Goal: Task Accomplishment & Management: Complete application form

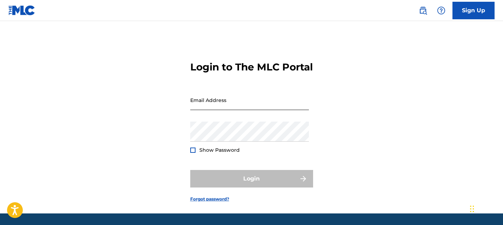
click at [256, 110] on input "Email Address" at bounding box center [249, 100] width 119 height 20
type input "[EMAIL_ADDRESS][DOMAIN_NAME]"
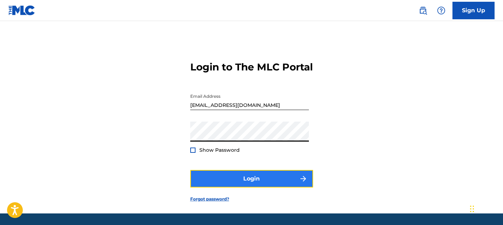
click at [257, 188] on button "Login" at bounding box center [251, 179] width 123 height 18
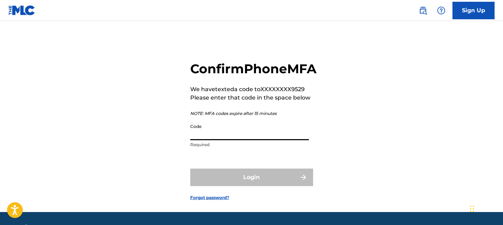
click at [225, 140] on input "Code" at bounding box center [249, 130] width 119 height 20
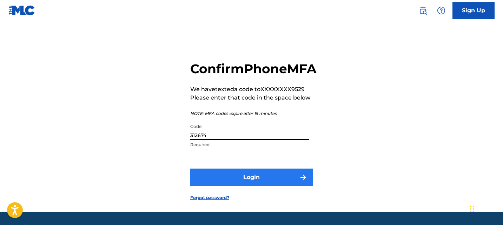
type input "312674"
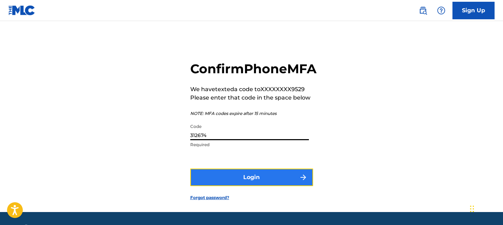
click at [286, 186] on button "Login" at bounding box center [251, 178] width 123 height 18
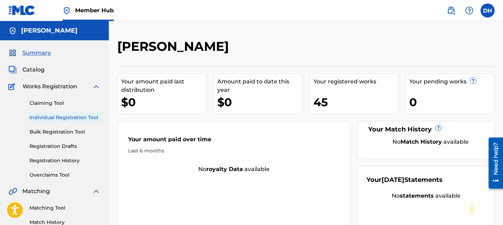
click at [75, 118] on link "Individual Registration Tool" at bounding box center [64, 117] width 71 height 7
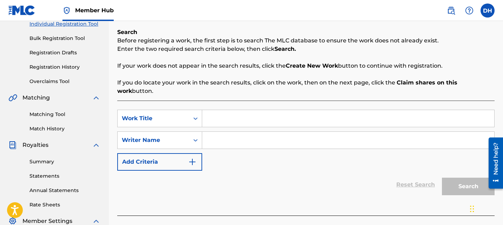
scroll to position [98, 0]
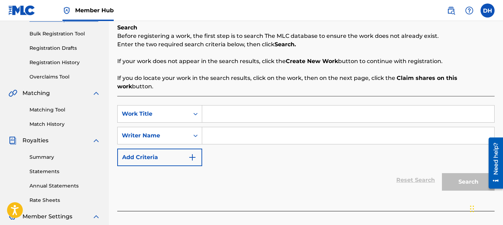
click at [271, 107] on input "Search Form" at bounding box center [348, 114] width 292 height 17
type input "hypnotic"
click at [255, 127] on input "Search Form" at bounding box center [348, 135] width 292 height 17
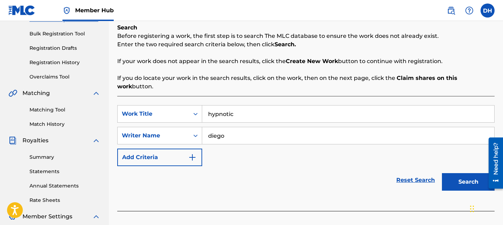
type input "diego"
click at [442, 173] on button "Search" at bounding box center [468, 182] width 53 height 18
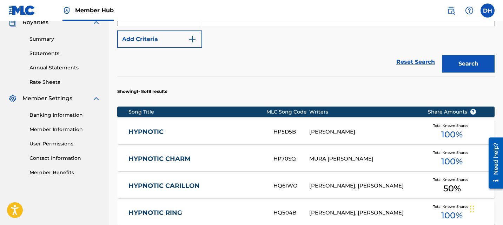
scroll to position [436, 0]
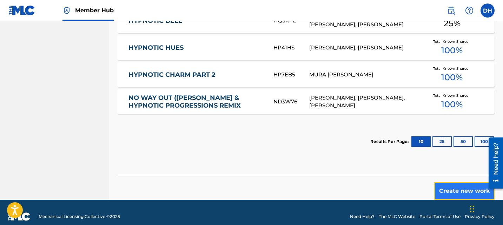
click at [454, 183] on button "Create new work" at bounding box center [464, 192] width 60 height 18
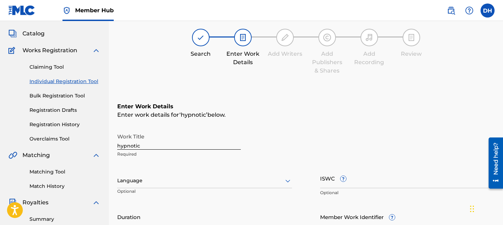
scroll to position [37, 0]
click at [193, 146] on input "hypnotic" at bounding box center [179, 140] width 124 height 20
type input "HYPNOTIC"
click at [181, 183] on div at bounding box center [204, 180] width 175 height 9
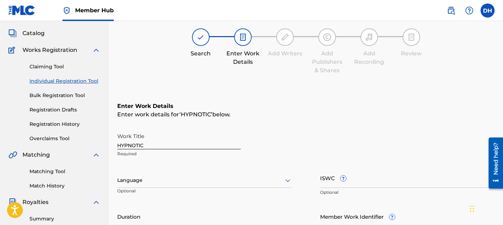
click at [180, 183] on div at bounding box center [204, 180] width 175 height 9
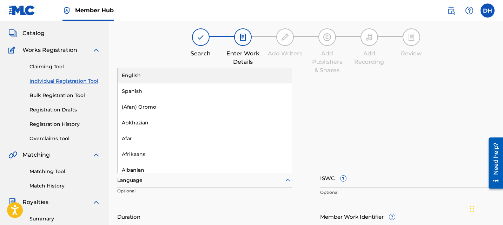
click at [174, 74] on div "English" at bounding box center [205, 76] width 174 height 16
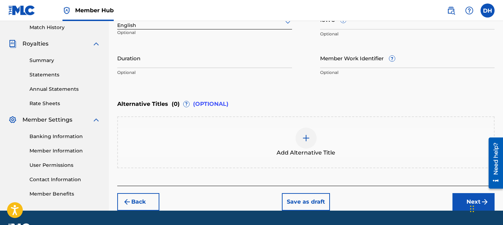
scroll to position [214, 0]
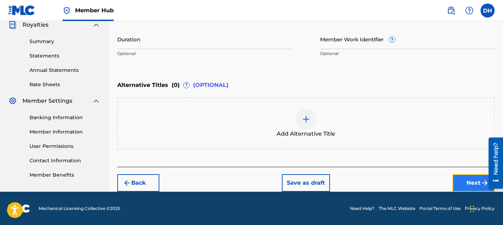
click at [474, 188] on button "Next" at bounding box center [474, 184] width 42 height 18
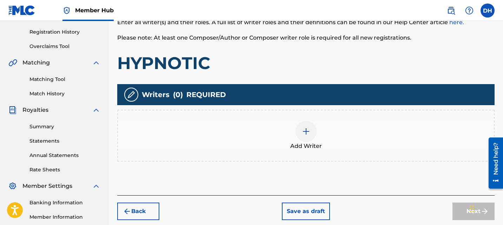
scroll to position [146, 0]
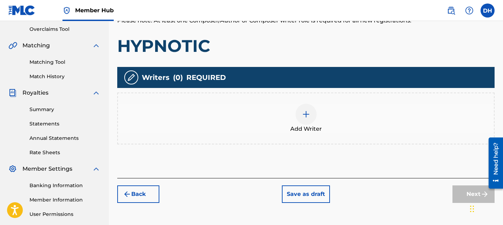
click at [303, 112] on img at bounding box center [306, 114] width 8 height 8
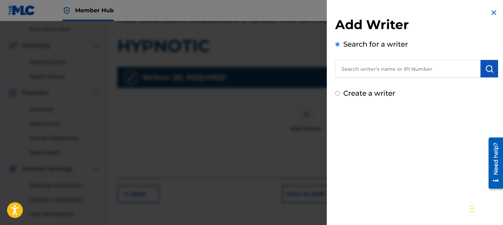
click at [336, 94] on input "Create a writer" at bounding box center [337, 93] width 5 height 5
radio input "false"
radio input "true"
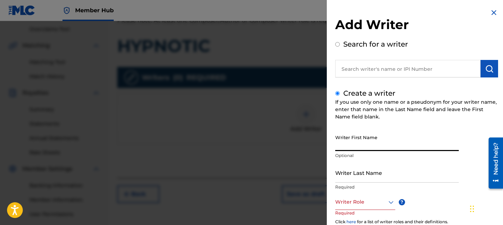
click at [366, 148] on input "Writer First Name" at bounding box center [397, 141] width 124 height 20
type input "Diego"
type input "[PERSON_NAME]"
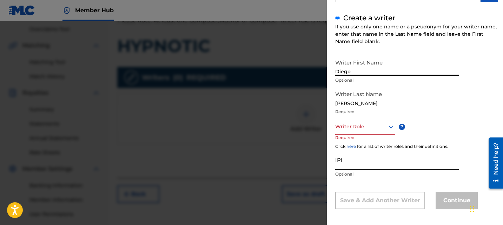
scroll to position [78, 0]
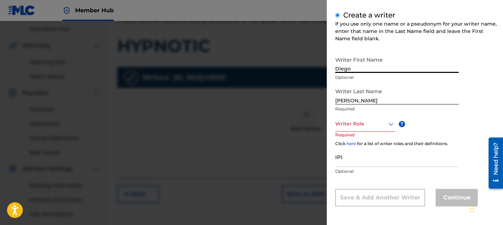
click at [371, 124] on div at bounding box center [365, 124] width 60 height 9
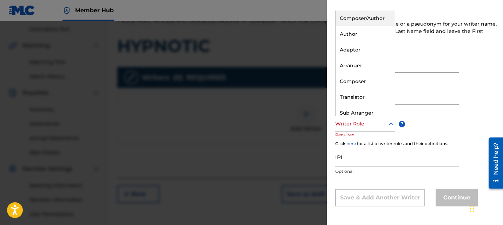
click at [370, 20] on div "Composer/Author" at bounding box center [365, 19] width 59 height 16
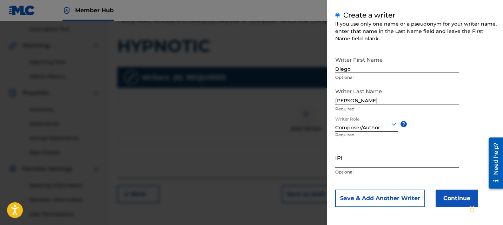
scroll to position [79, 0]
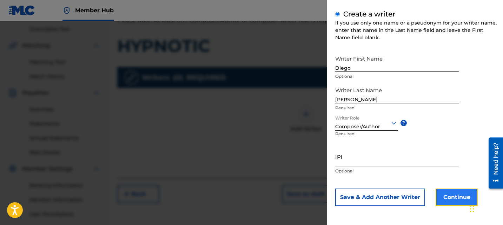
click at [459, 198] on button "Continue" at bounding box center [457, 198] width 42 height 18
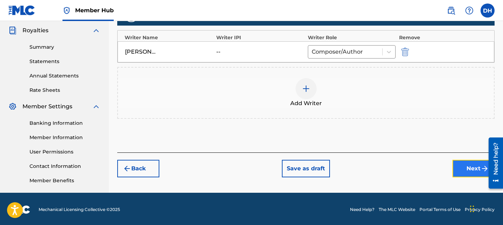
click at [457, 166] on button "Next" at bounding box center [474, 169] width 42 height 18
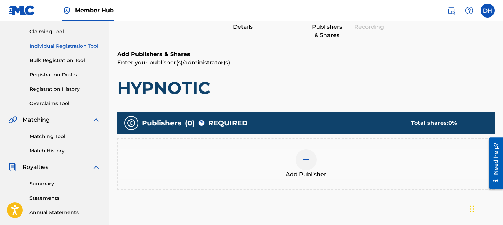
scroll to position [72, 0]
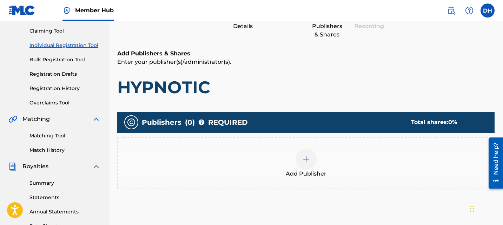
click at [302, 159] on img at bounding box center [306, 159] width 8 height 8
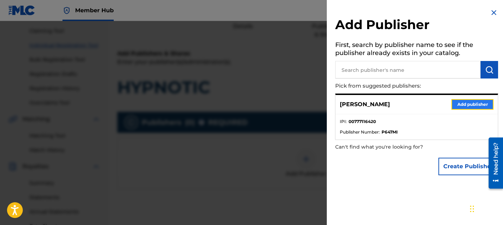
click at [457, 106] on button "Add publisher" at bounding box center [473, 104] width 42 height 11
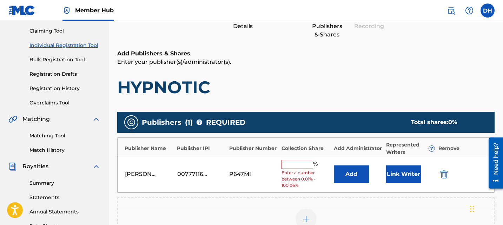
click at [299, 170] on div "% Enter a number between 0.01% - 100.06%" at bounding box center [306, 174] width 49 height 29
click at [301, 169] on input "text" at bounding box center [298, 164] width 32 height 9
type input "100"
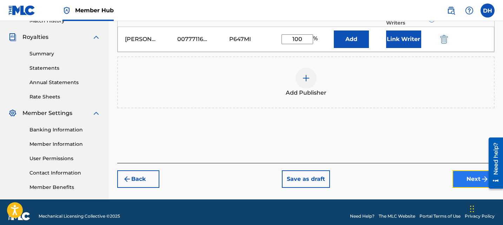
click at [468, 187] on button "Next" at bounding box center [474, 180] width 42 height 18
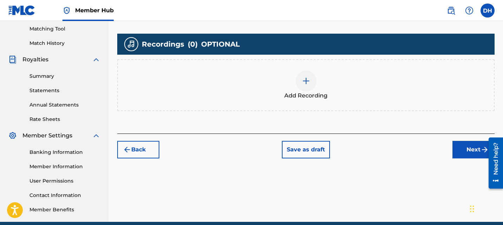
scroll to position [179, 0]
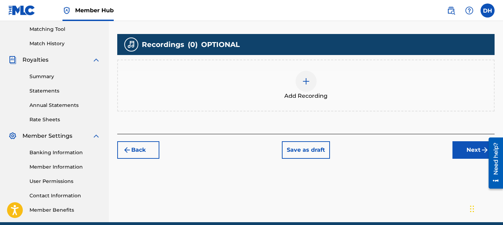
click at [313, 86] on div at bounding box center [306, 81] width 21 height 21
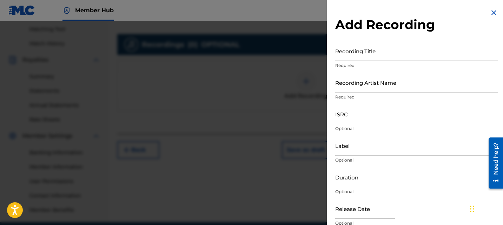
click at [360, 50] on input "Recording Title" at bounding box center [416, 51] width 163 height 20
type input "HYPNOTIC"
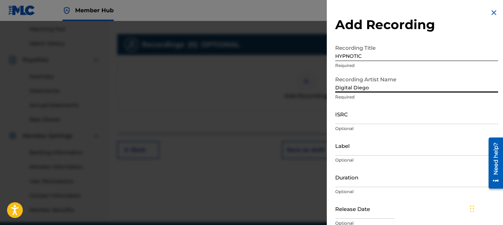
type input "Digital Diego"
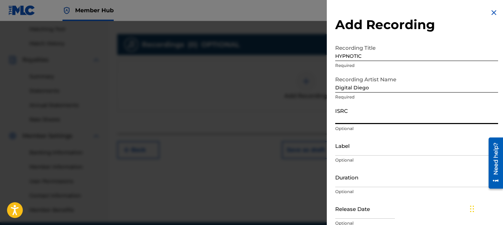
paste input "QT3EZ2573529"
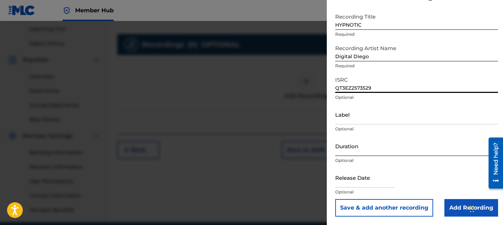
type input "QT3EZ2573529"
click at [375, 151] on input "Duration" at bounding box center [416, 146] width 163 height 20
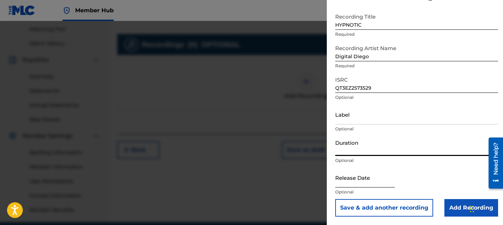
click at [362, 176] on input "text" at bounding box center [365, 178] width 60 height 20
select select "8"
select select "2025"
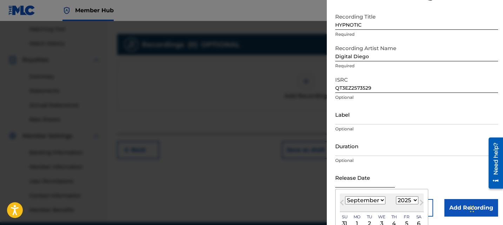
type input "[DATE]"
select select "9"
select select "2021"
type input "[DATE]"
select select "2025"
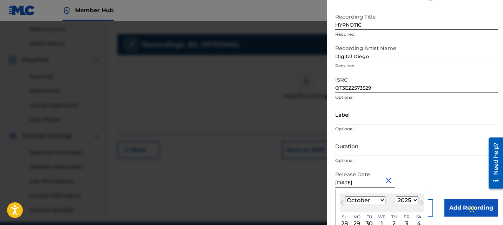
click at [362, 183] on input "[DATE]" at bounding box center [365, 178] width 60 height 20
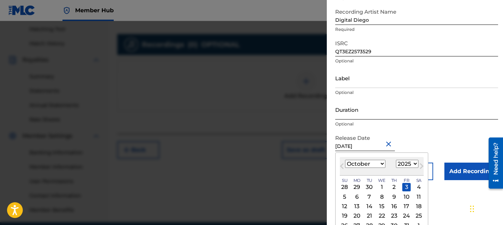
type input "[DATE]"
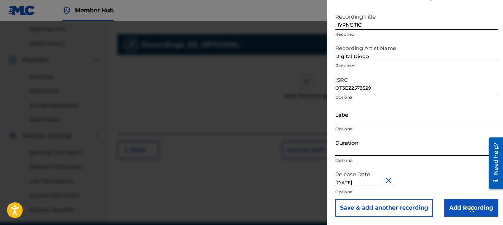
click at [444, 149] on form "Recording Title HYPNOTIC Required Recording Artist Name Digital Diego Required …" at bounding box center [416, 113] width 163 height 207
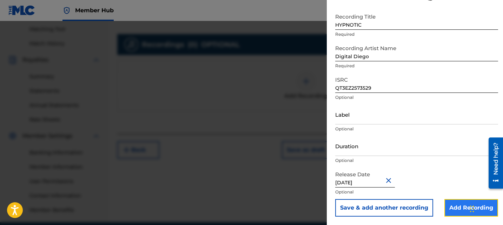
click at [454, 208] on input "Add Recording" at bounding box center [472, 208] width 54 height 18
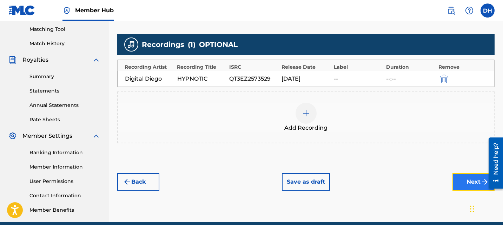
click at [463, 183] on button "Next" at bounding box center [474, 182] width 42 height 18
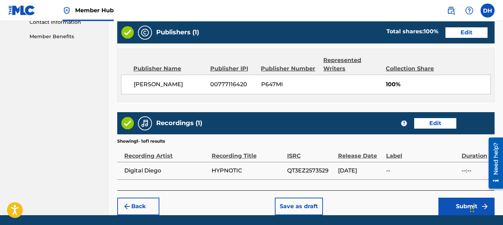
scroll to position [376, 0]
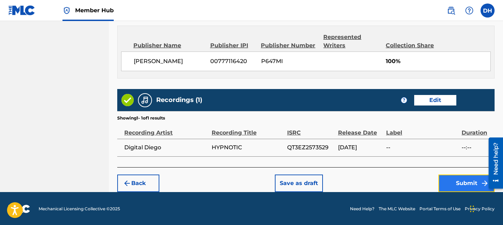
click at [450, 177] on button "Submit" at bounding box center [467, 184] width 56 height 18
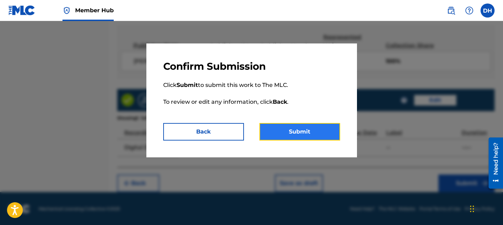
click at [302, 127] on button "Submit" at bounding box center [300, 132] width 81 height 18
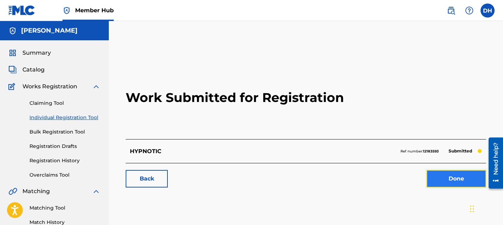
click at [448, 181] on link "Done" at bounding box center [457, 179] width 60 height 18
